Goal: Book appointment/travel/reservation

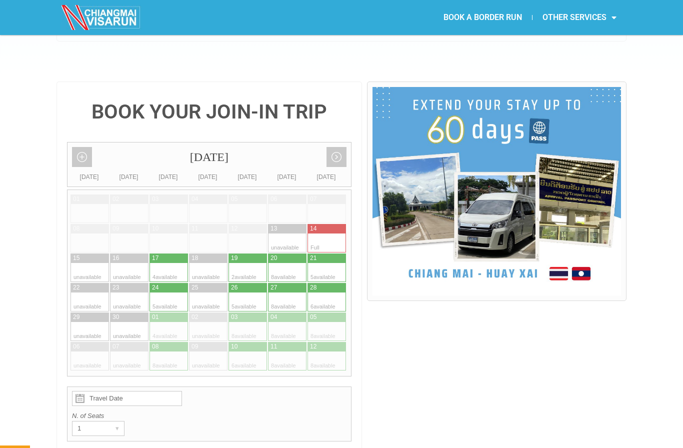
scroll to position [187, 0]
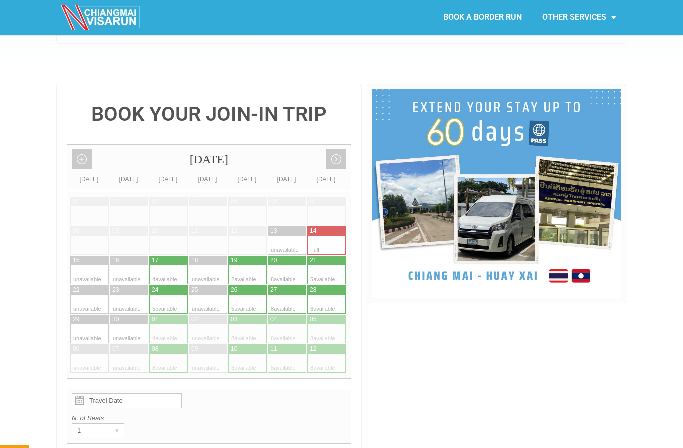
click at [166, 265] on div at bounding box center [158, 274] width 19 height 19
type input "[DATE]"
radio input "true"
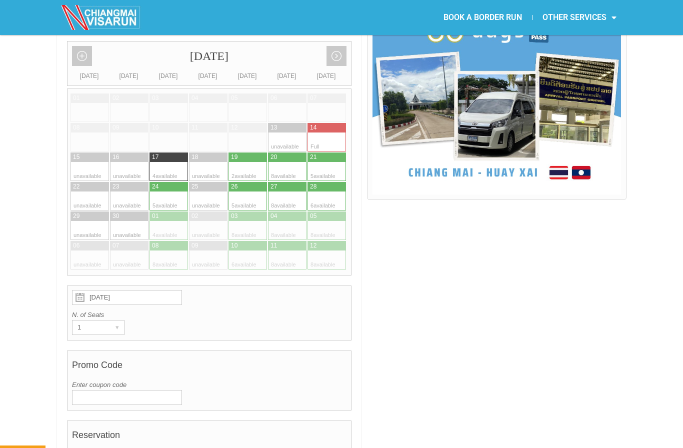
scroll to position [300, 0]
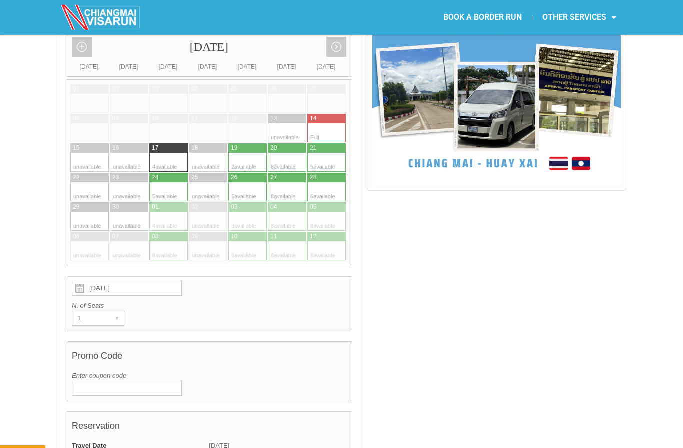
click at [141, 281] on input "[DATE]" at bounding box center [127, 288] width 110 height 15
radio input "true"
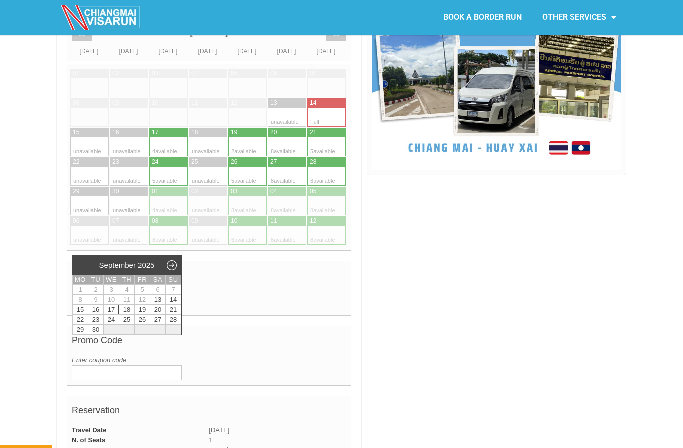
scroll to position [358, 0]
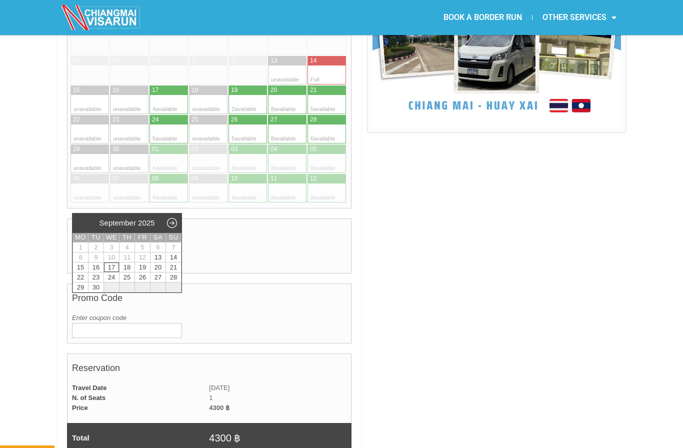
click at [100, 267] on link "16" at bounding box center [95, 266] width 15 height 9
type input "16 September 2025"
radio input "false"
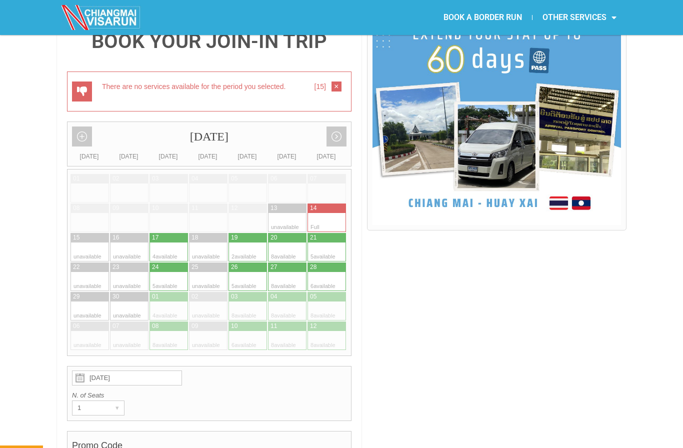
scroll to position [257, 0]
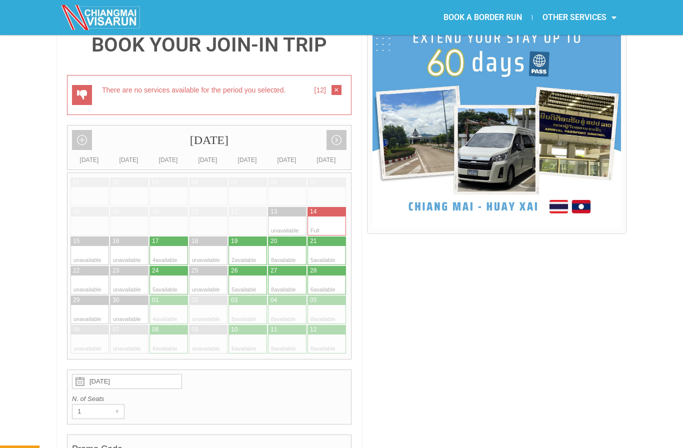
click at [121, 404] on div "▾" at bounding box center [117, 411] width 14 height 14
click at [161, 394] on div "N. of Seats 1 ▾ 1" at bounding box center [209, 406] width 274 height 25
click at [166, 246] on div at bounding box center [158, 255] width 19 height 19
type input "17 September 2025"
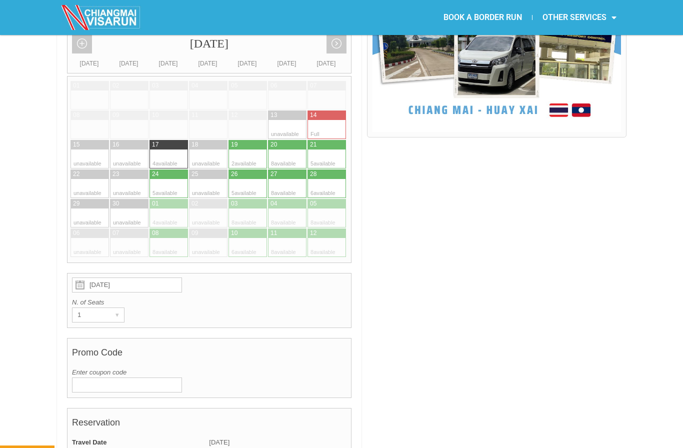
scroll to position [353, 0]
click at [118, 308] on div "▾" at bounding box center [117, 315] width 14 height 14
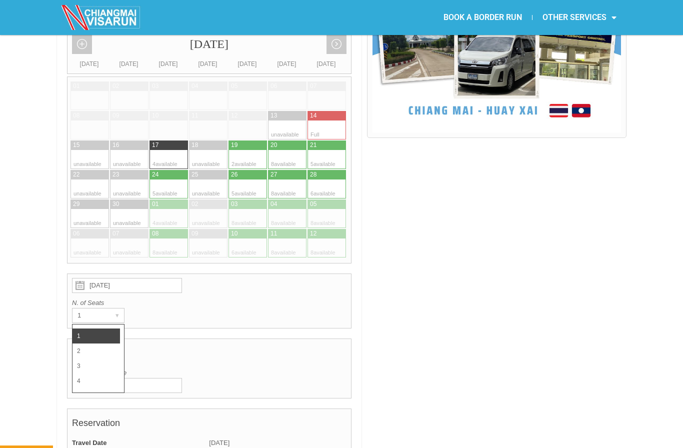
click at [102, 358] on li "3" at bounding box center [95, 365] width 47 height 15
radio input "true"
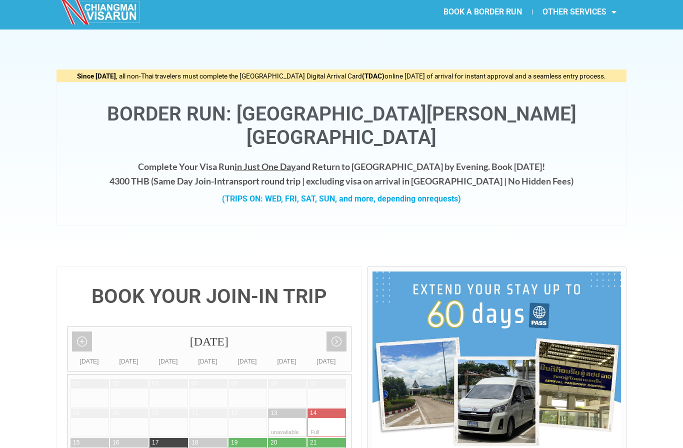
scroll to position [0, 0]
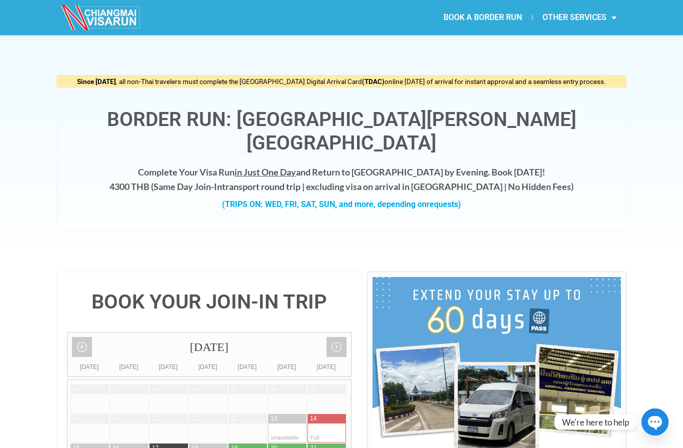
click at [585, 16] on link "OTHER SERVICES" at bounding box center [579, 17] width 94 height 23
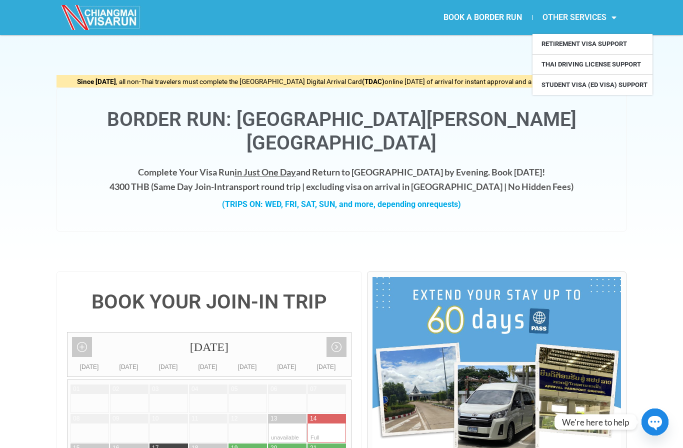
click at [499, 16] on link "BOOK A BORDER RUN" at bounding box center [482, 17] width 98 height 23
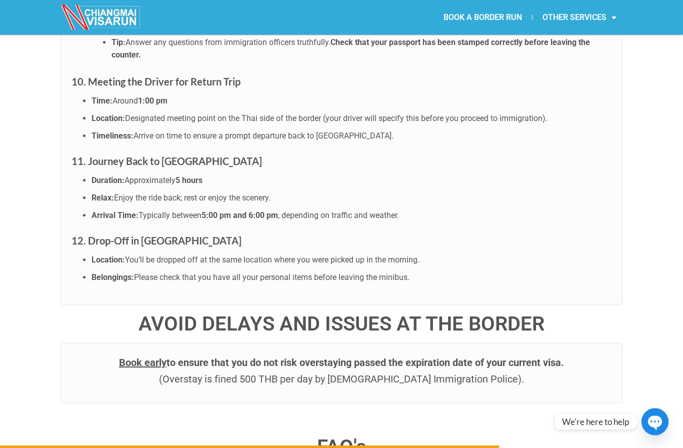
scroll to position [2749, 0]
